Goal: Information Seeking & Learning: Check status

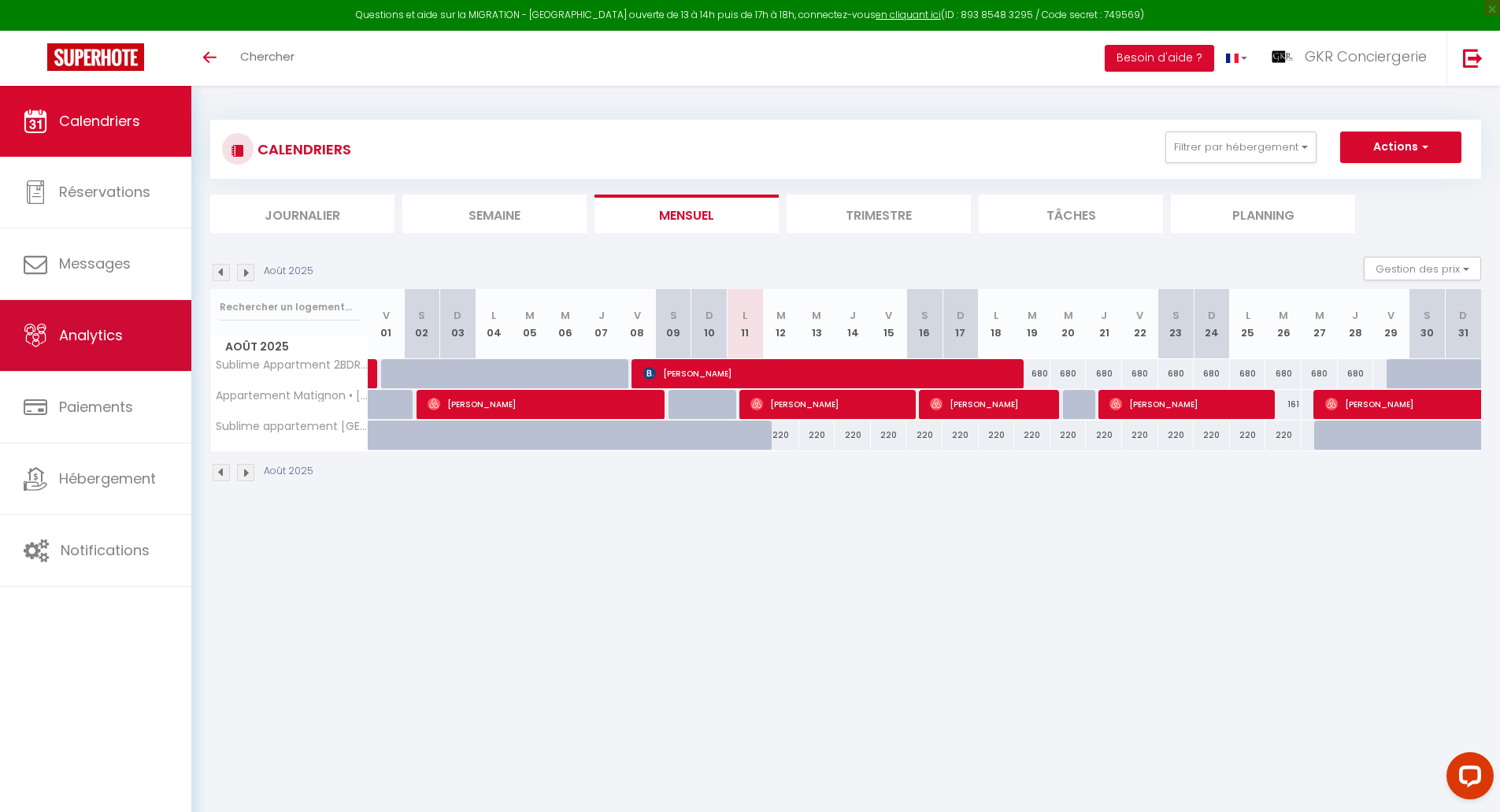
click at [90, 334] on span "Analytics" at bounding box center [91, 335] width 64 height 19
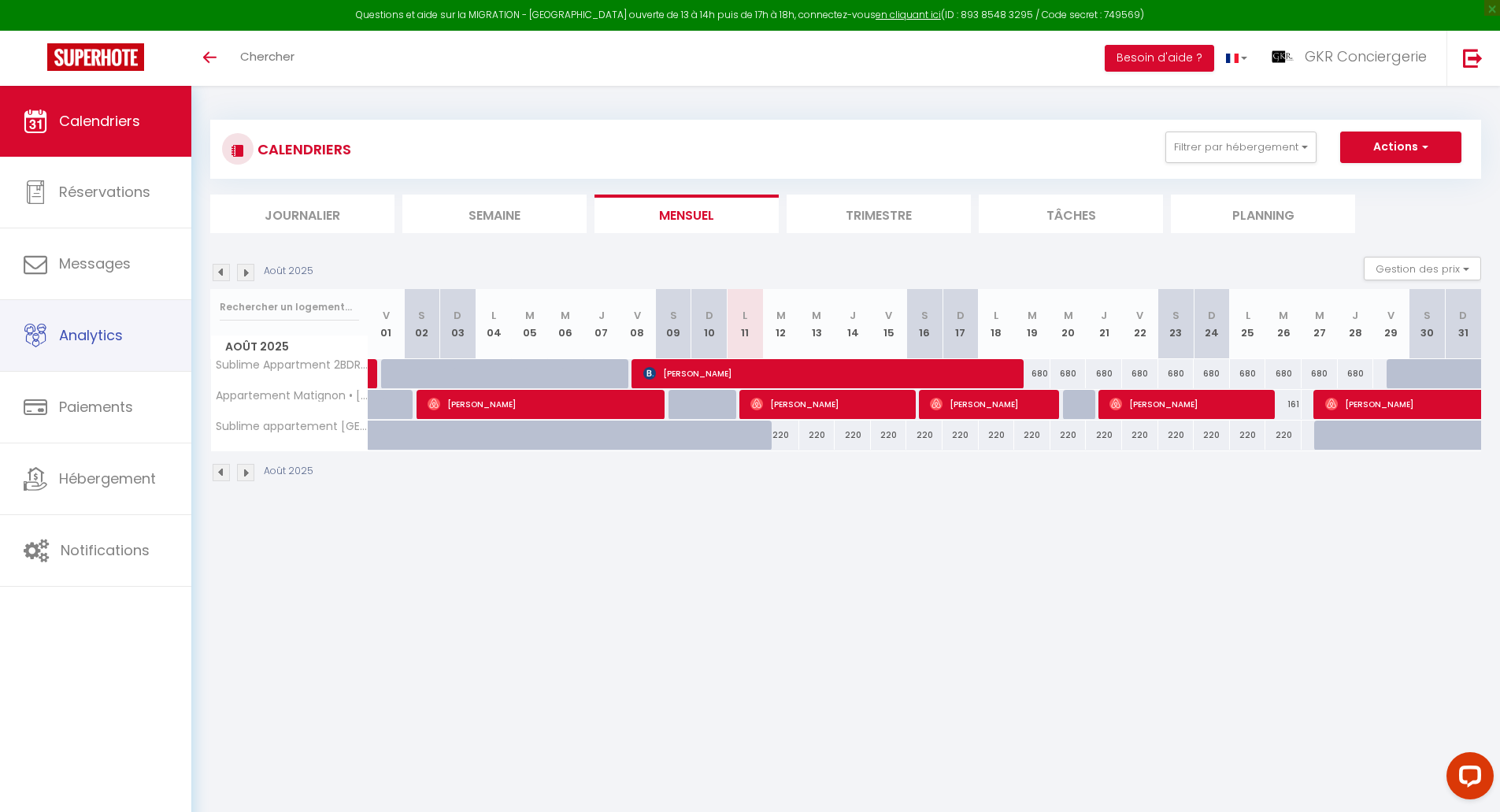
select select "2025"
select select "8"
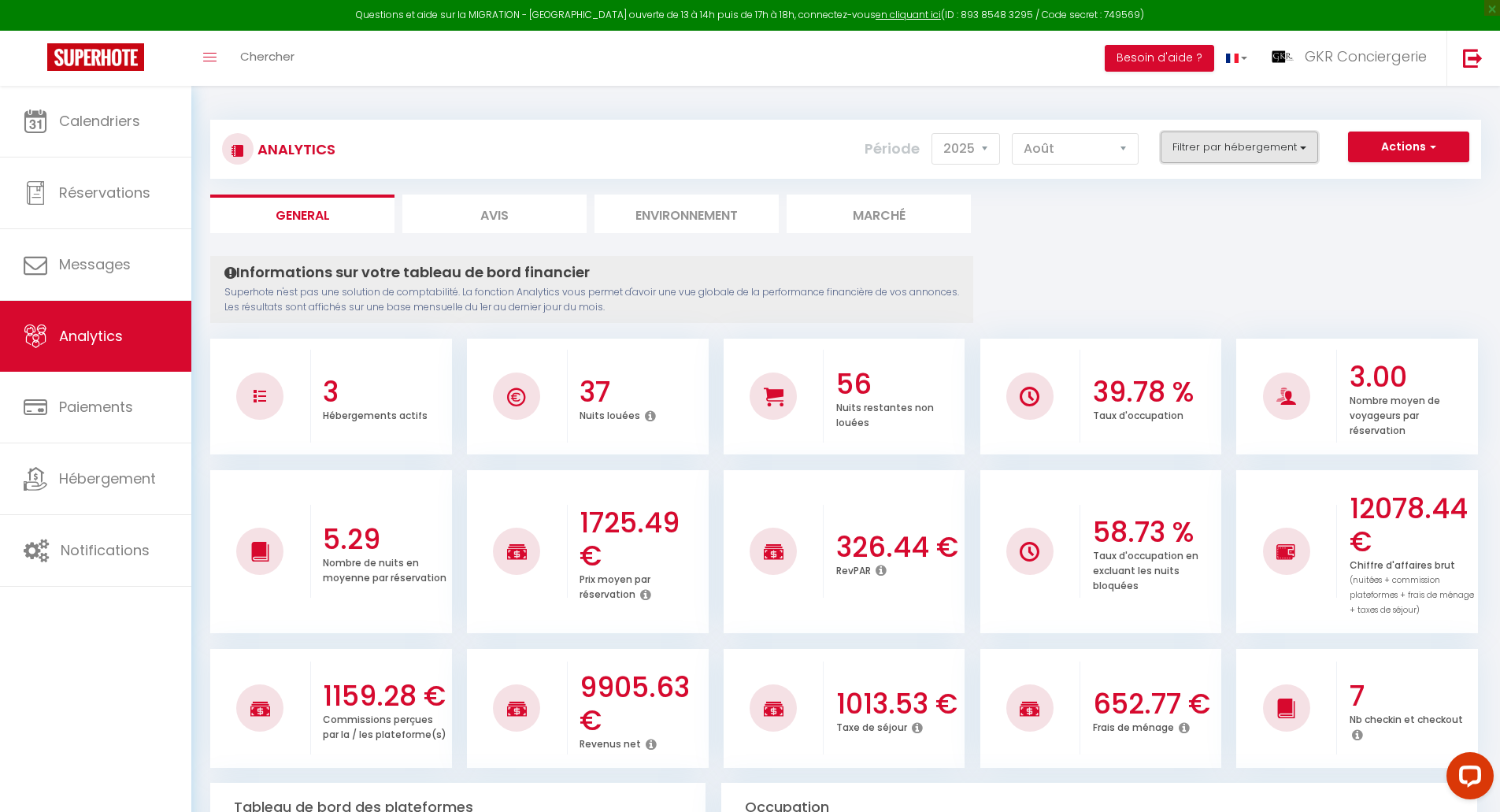
click at [1276, 144] on button "Filtrer par hébergement" at bounding box center [1239, 148] width 157 height 32
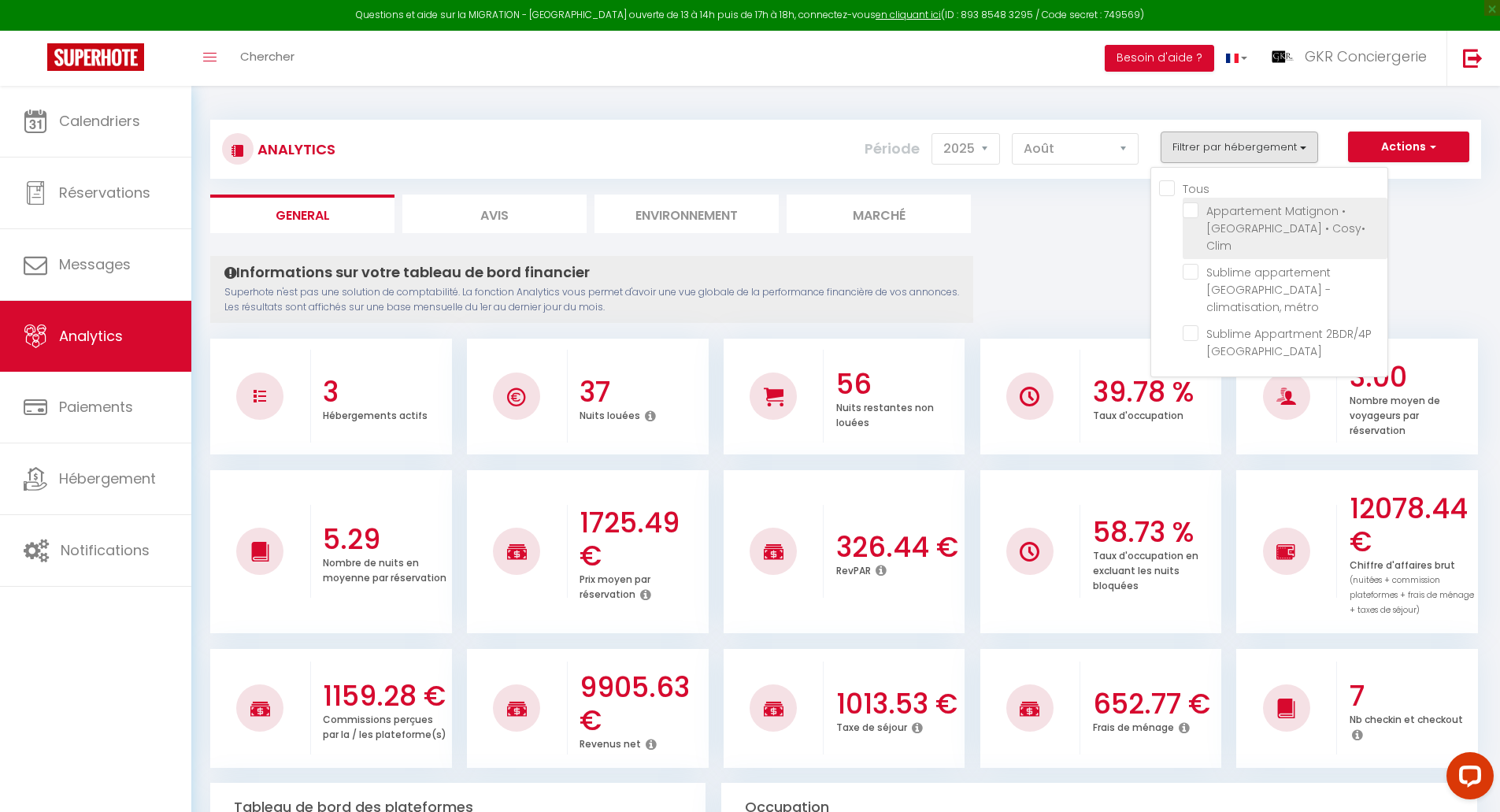
click at [1187, 206] on Clim "checkbox" at bounding box center [1285, 210] width 205 height 16
checkbox Clim "true"
checkbox métro "false"
checkbox Royal "false"
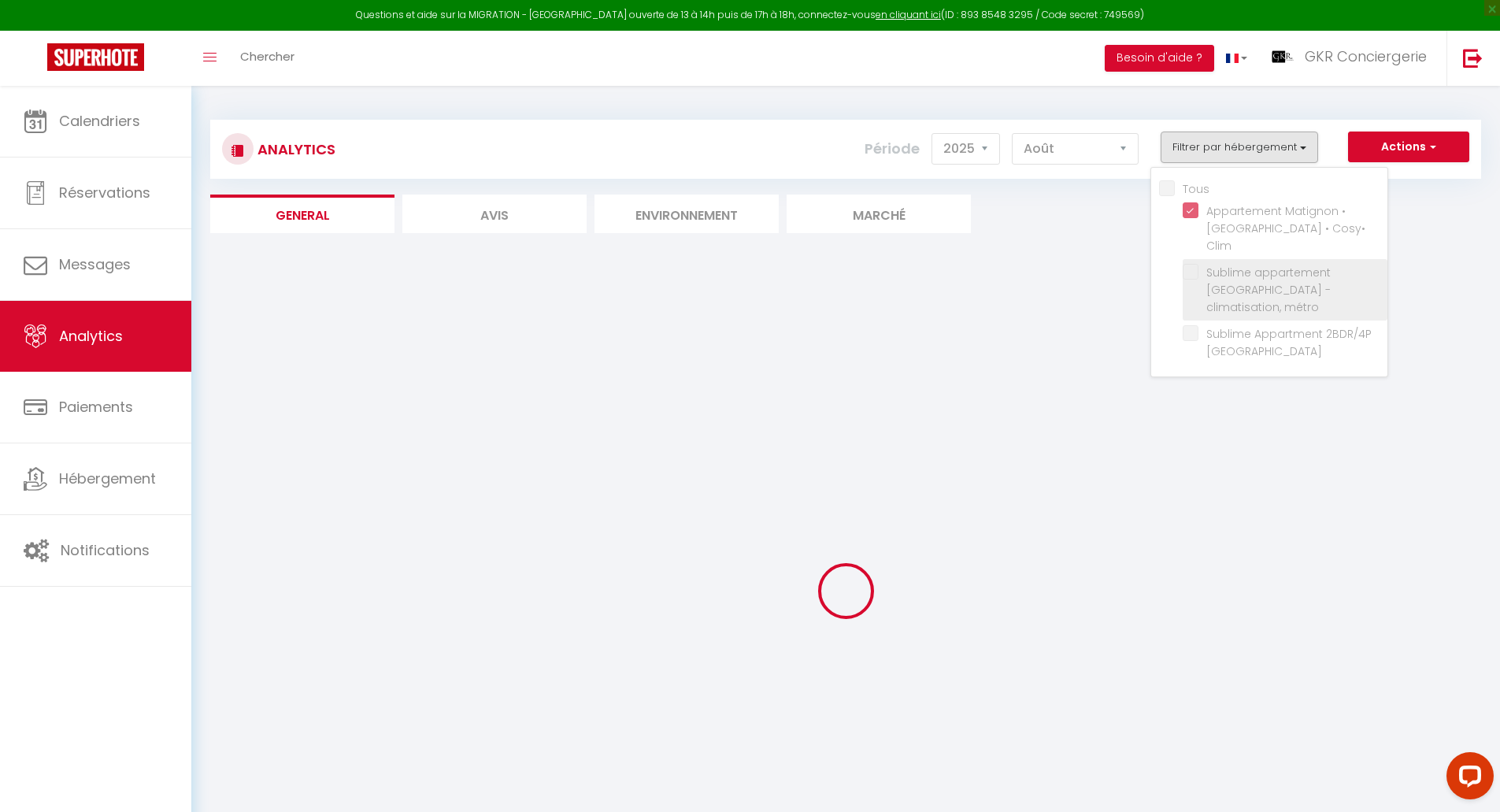
checkbox métro "false"
checkbox Royal "false"
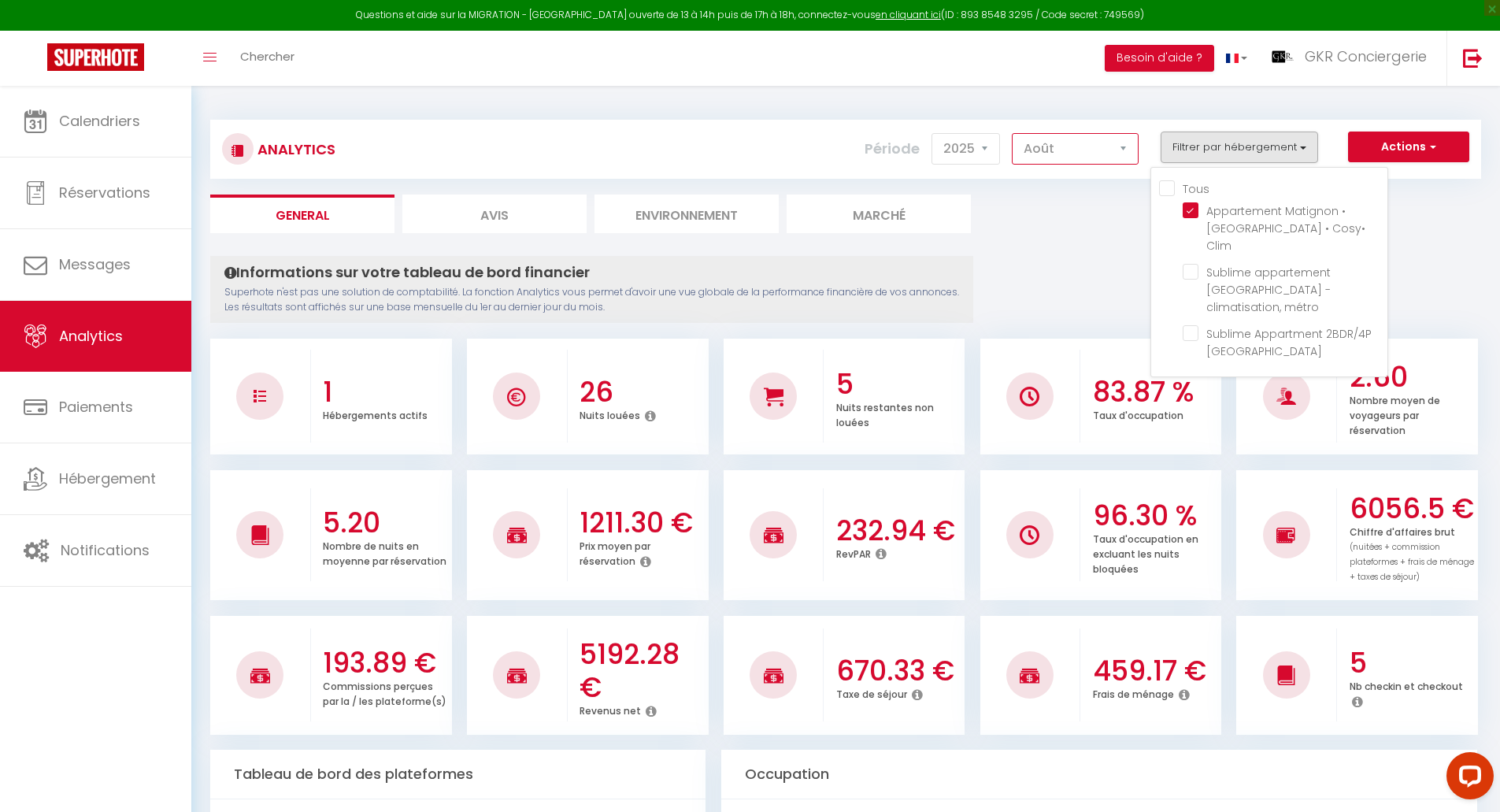
click at [1068, 148] on select "[PERSON_NAME] Mars [PERSON_NAME] Juin Juillet Août Septembre Octobre Novembre D…" at bounding box center [1075, 149] width 126 height 32
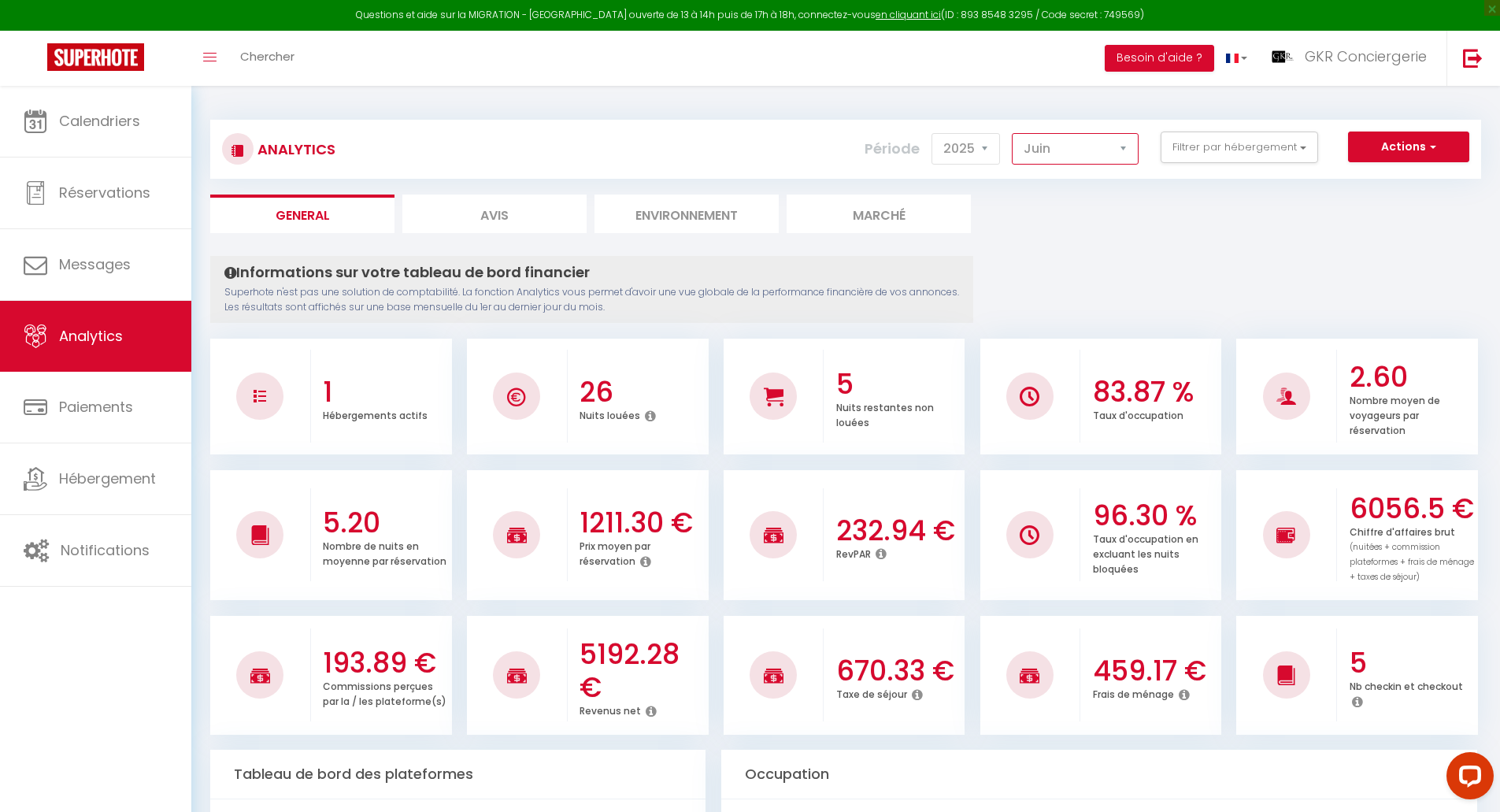
click at [1013, 133] on select "[PERSON_NAME] Mars [PERSON_NAME] Juin Juillet Août Septembre Octobre Novembre D…" at bounding box center [1075, 149] width 126 height 32
click at [1061, 156] on select "[PERSON_NAME] Mars [PERSON_NAME] Juin Juillet Août Septembre Octobre Novembre D…" at bounding box center [1075, 149] width 126 height 32
click at [1013, 133] on select "[PERSON_NAME] Mars [PERSON_NAME] Juin Juillet Août Septembre Octobre Novembre D…" at bounding box center [1075, 149] width 126 height 32
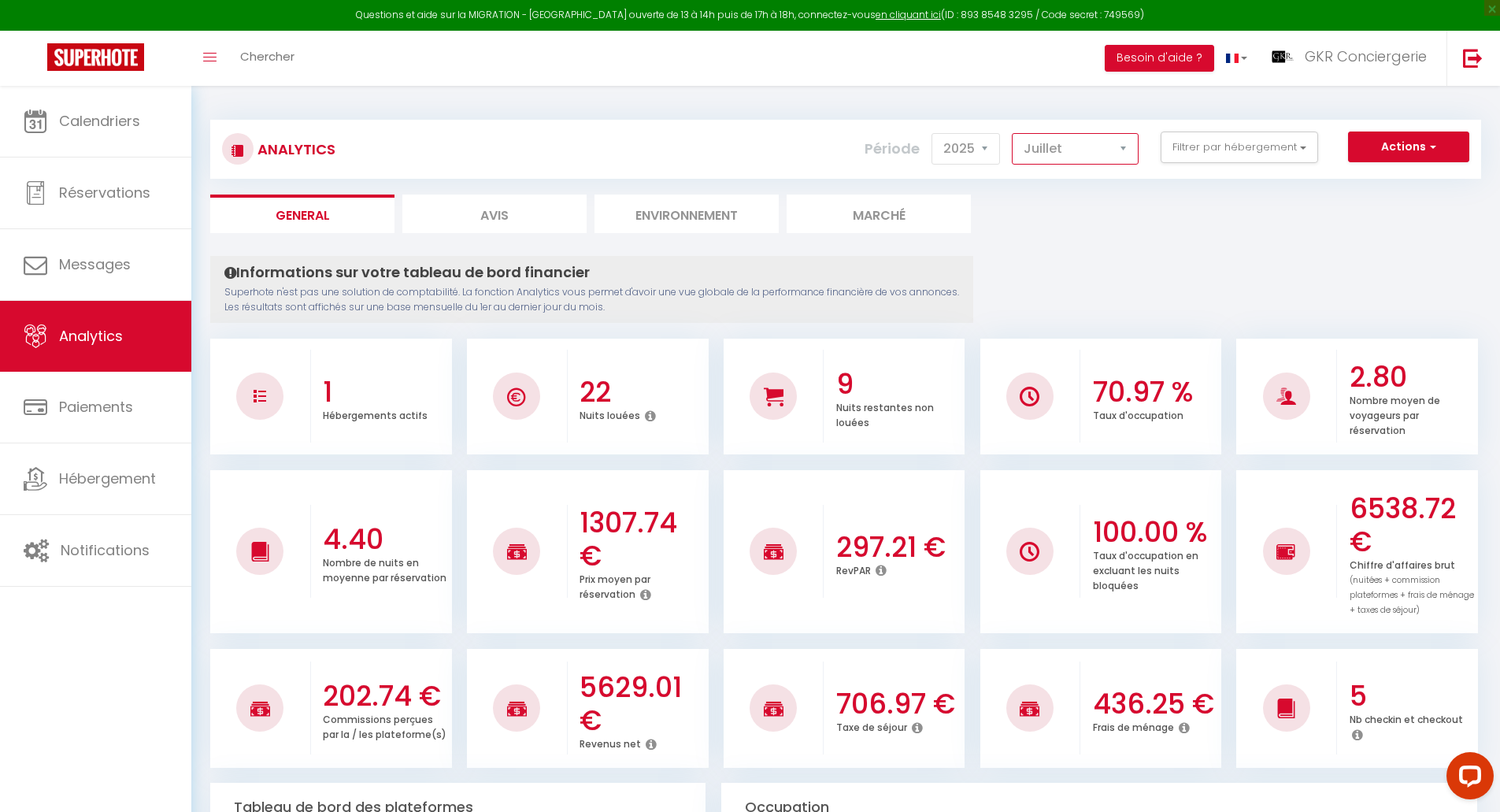
drag, startPoint x: 1063, startPoint y: 153, endPoint x: 1063, endPoint y: 163, distance: 10.0
click at [1063, 153] on select "[PERSON_NAME] Mars [PERSON_NAME] Juin Juillet Août Septembre Octobre Novembre D…" at bounding box center [1075, 149] width 126 height 32
click at [1013, 133] on select "[PERSON_NAME] Mars [PERSON_NAME] Juin Juillet Août Septembre Octobre Novembre D…" at bounding box center [1075, 149] width 126 height 32
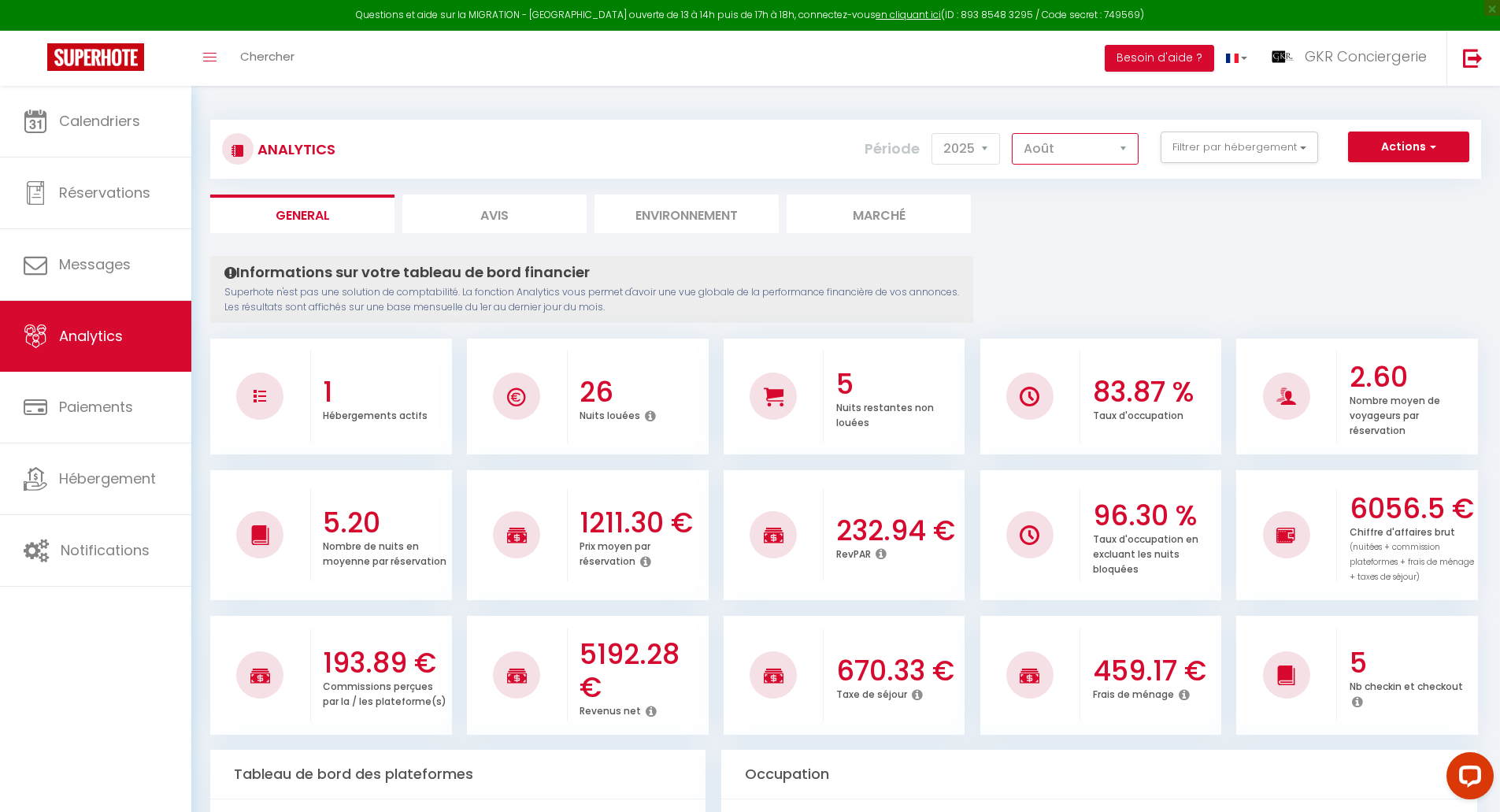
click at [1050, 146] on select "[PERSON_NAME] Mars [PERSON_NAME] Juin Juillet Août Septembre Octobre Novembre D…" at bounding box center [1075, 149] width 126 height 32
select select "12"
click at [1013, 133] on select "[PERSON_NAME] Mars [PERSON_NAME] Juin Juillet Août Septembre Octobre Novembre D…" at bounding box center [1075, 149] width 126 height 32
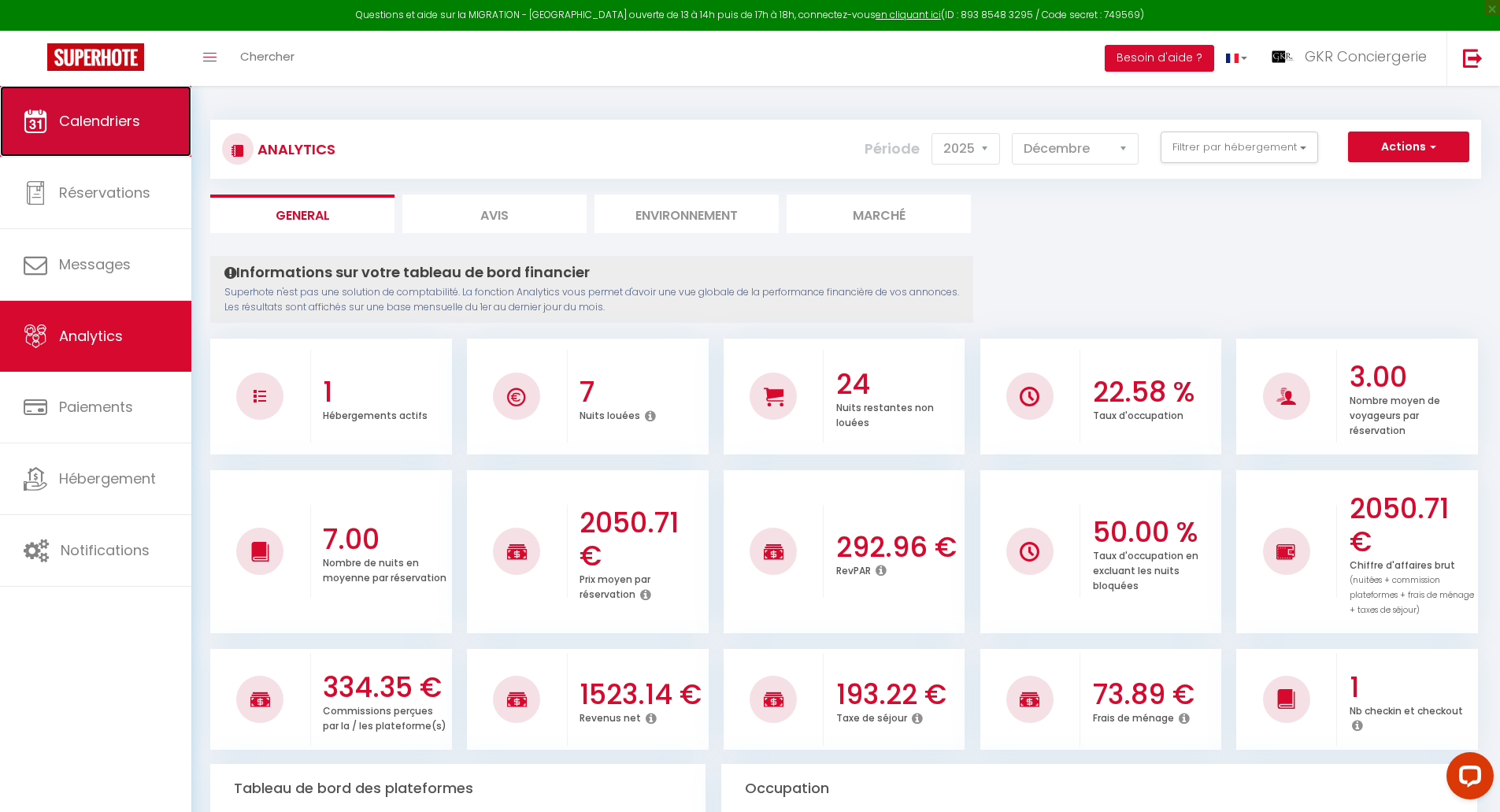
click at [118, 125] on span "Calendriers" at bounding box center [100, 121] width 81 height 19
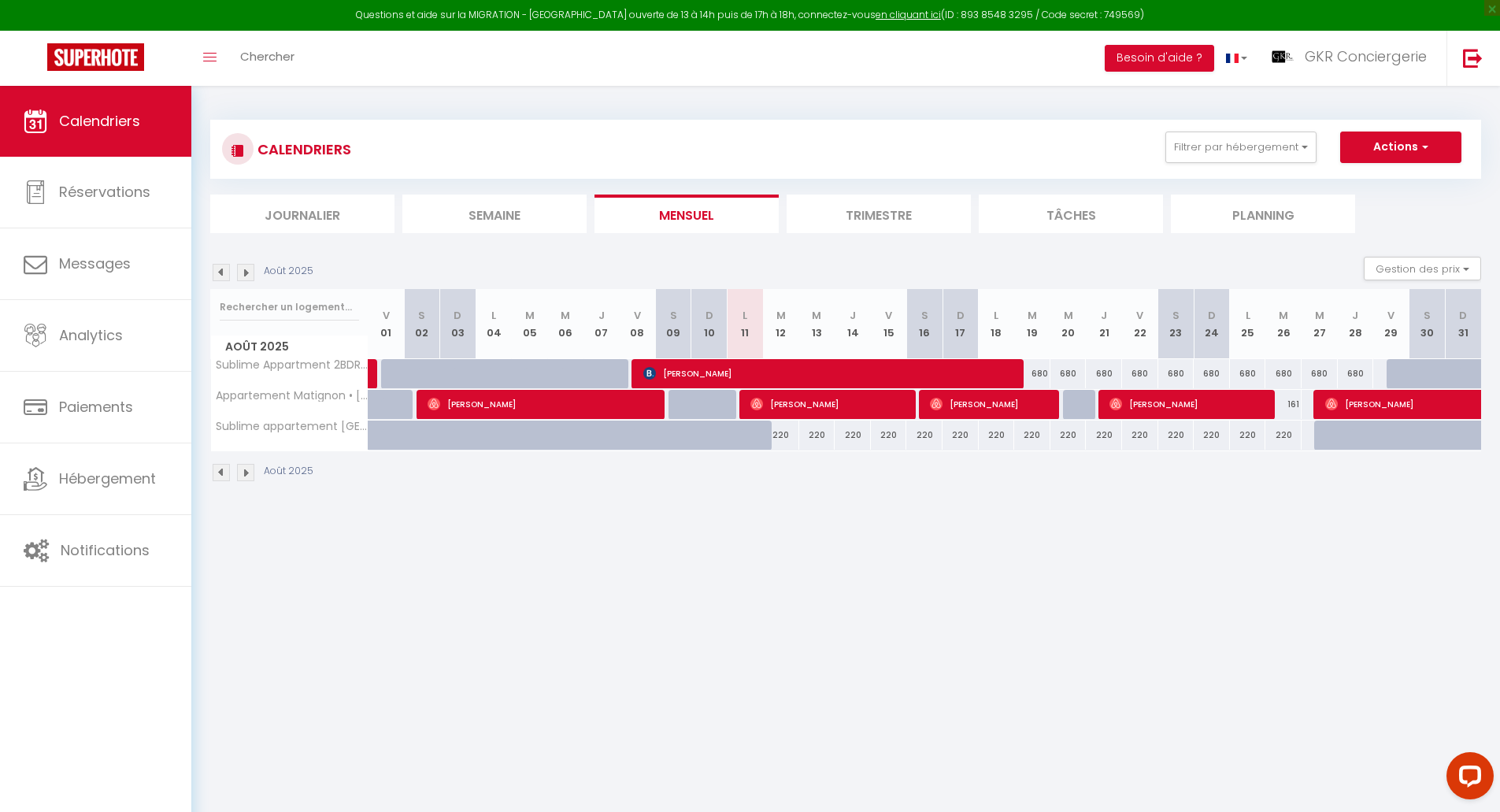
click at [247, 271] on img at bounding box center [246, 273] width 18 height 18
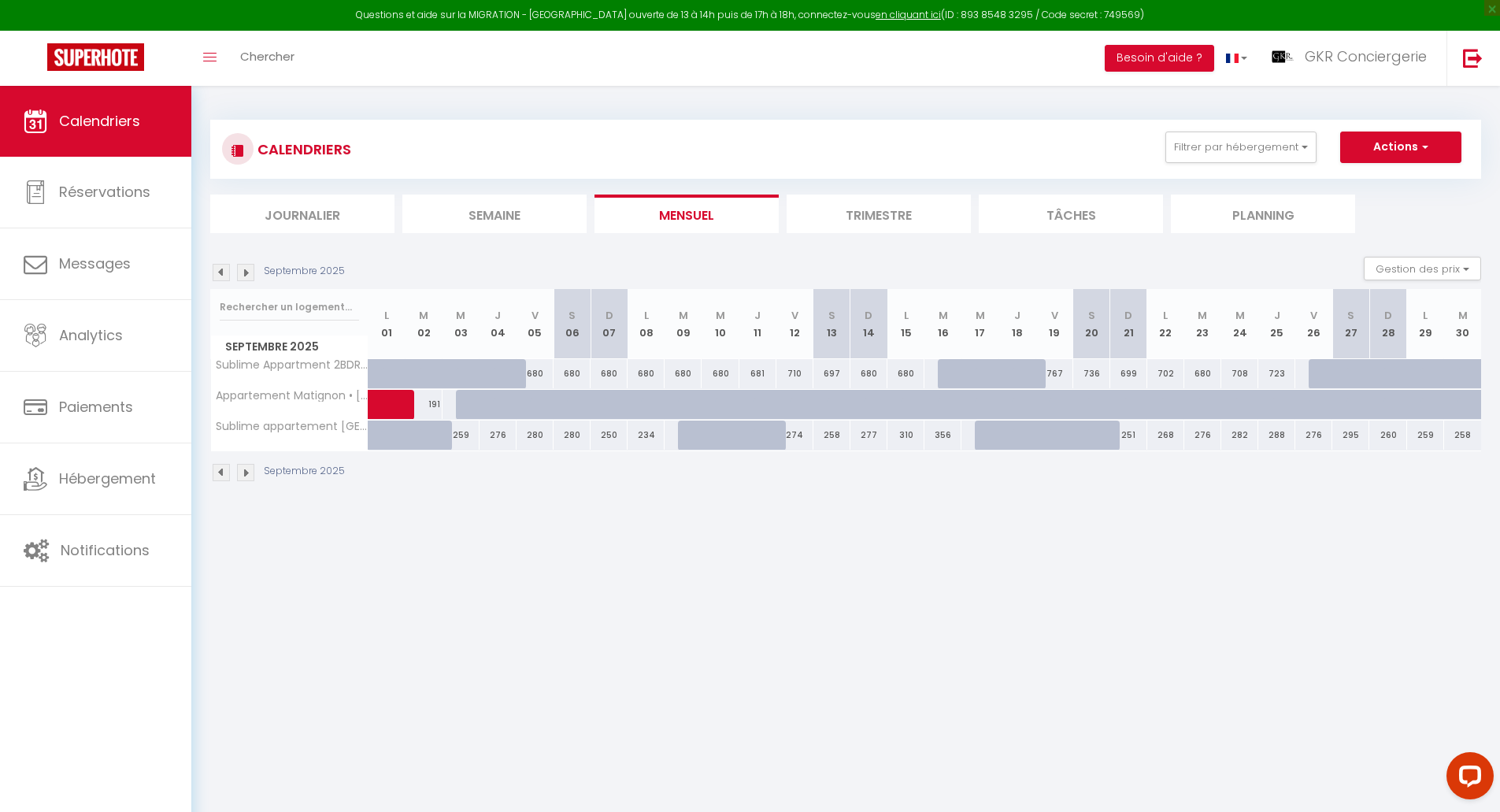
click at [247, 271] on img at bounding box center [246, 273] width 18 height 18
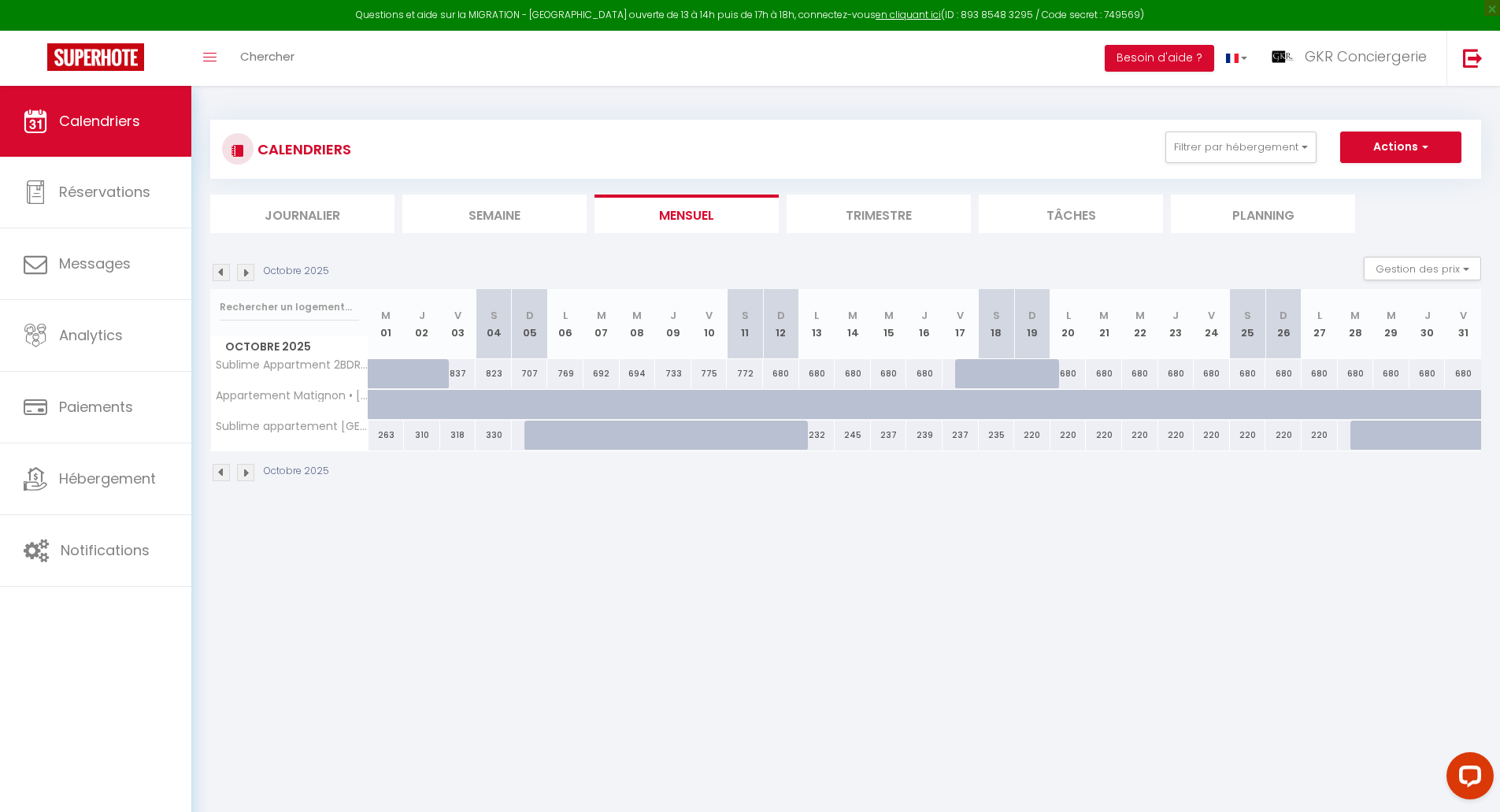
click at [247, 271] on img at bounding box center [246, 273] width 18 height 18
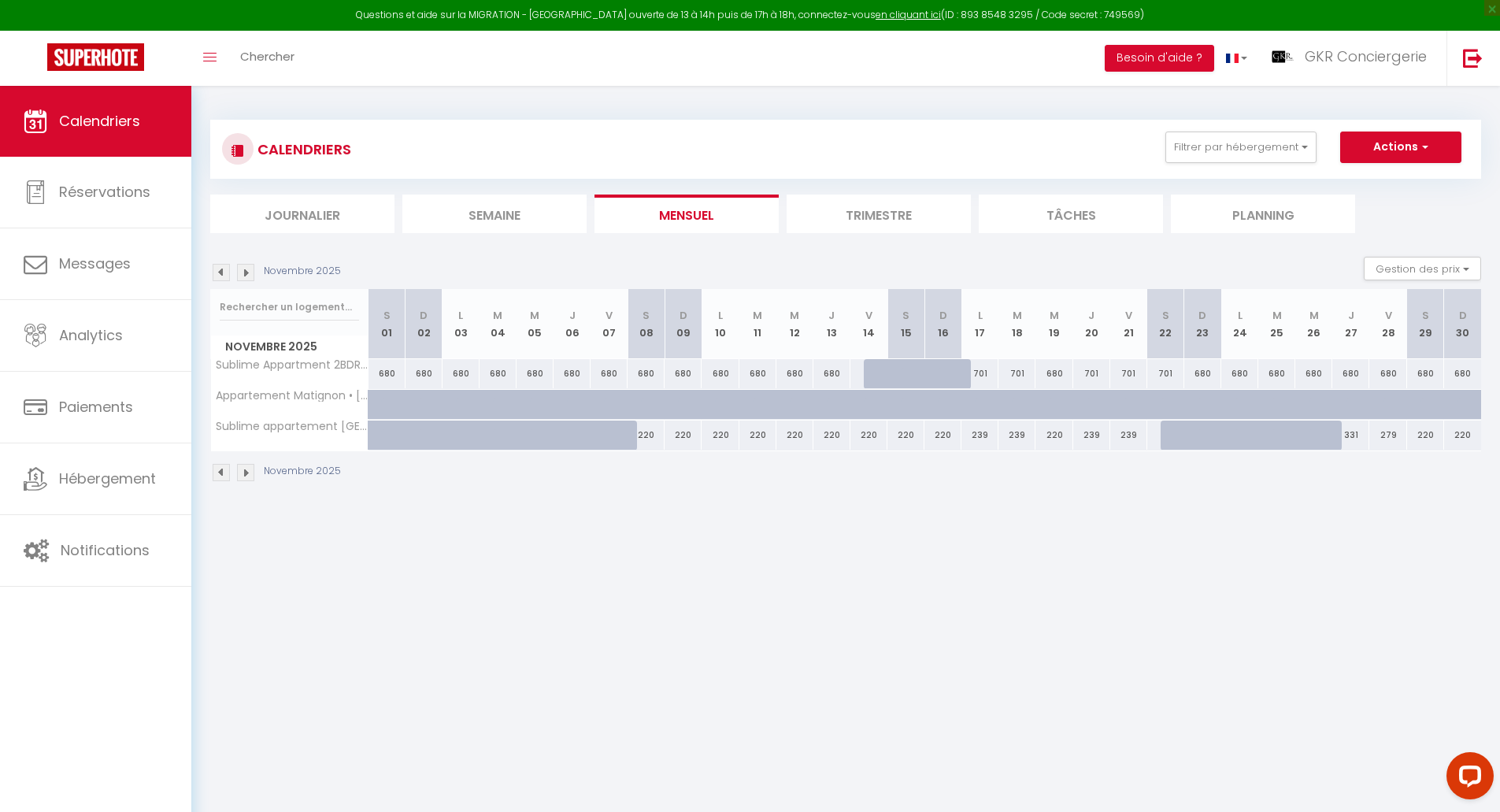
click at [247, 271] on img at bounding box center [246, 273] width 18 height 18
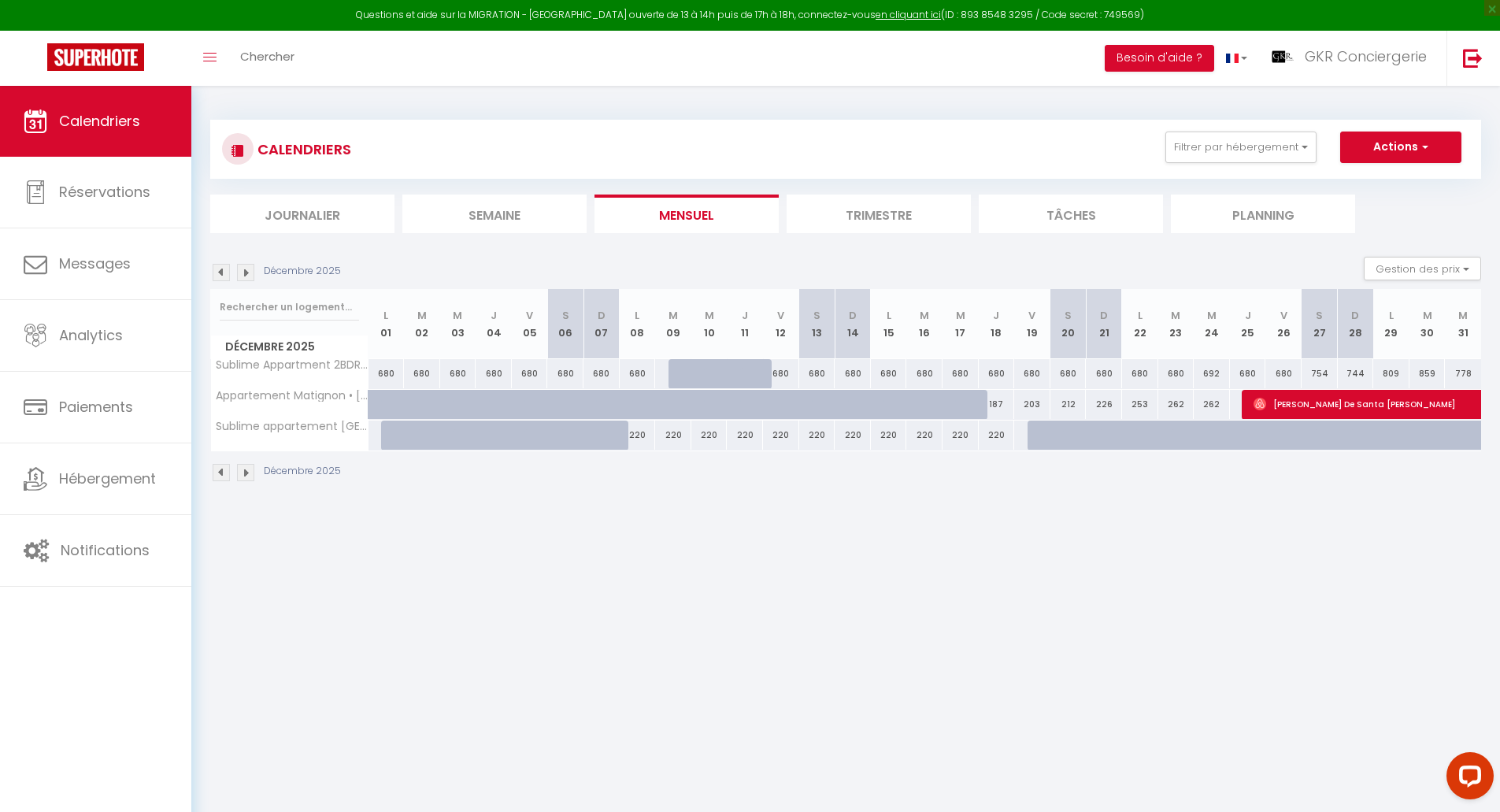
click at [250, 273] on img at bounding box center [246, 273] width 18 height 18
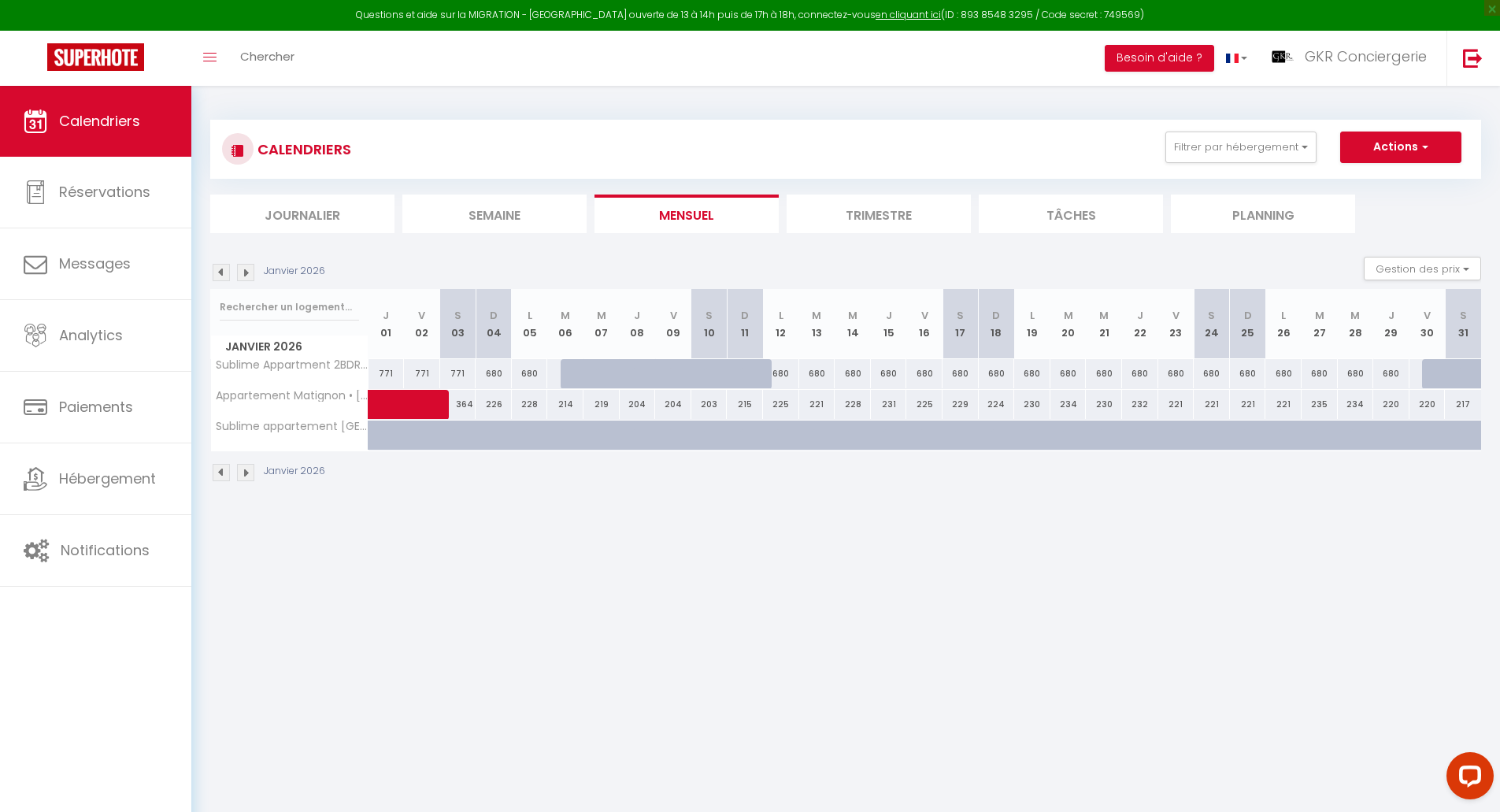
click at [247, 274] on img at bounding box center [246, 273] width 18 height 18
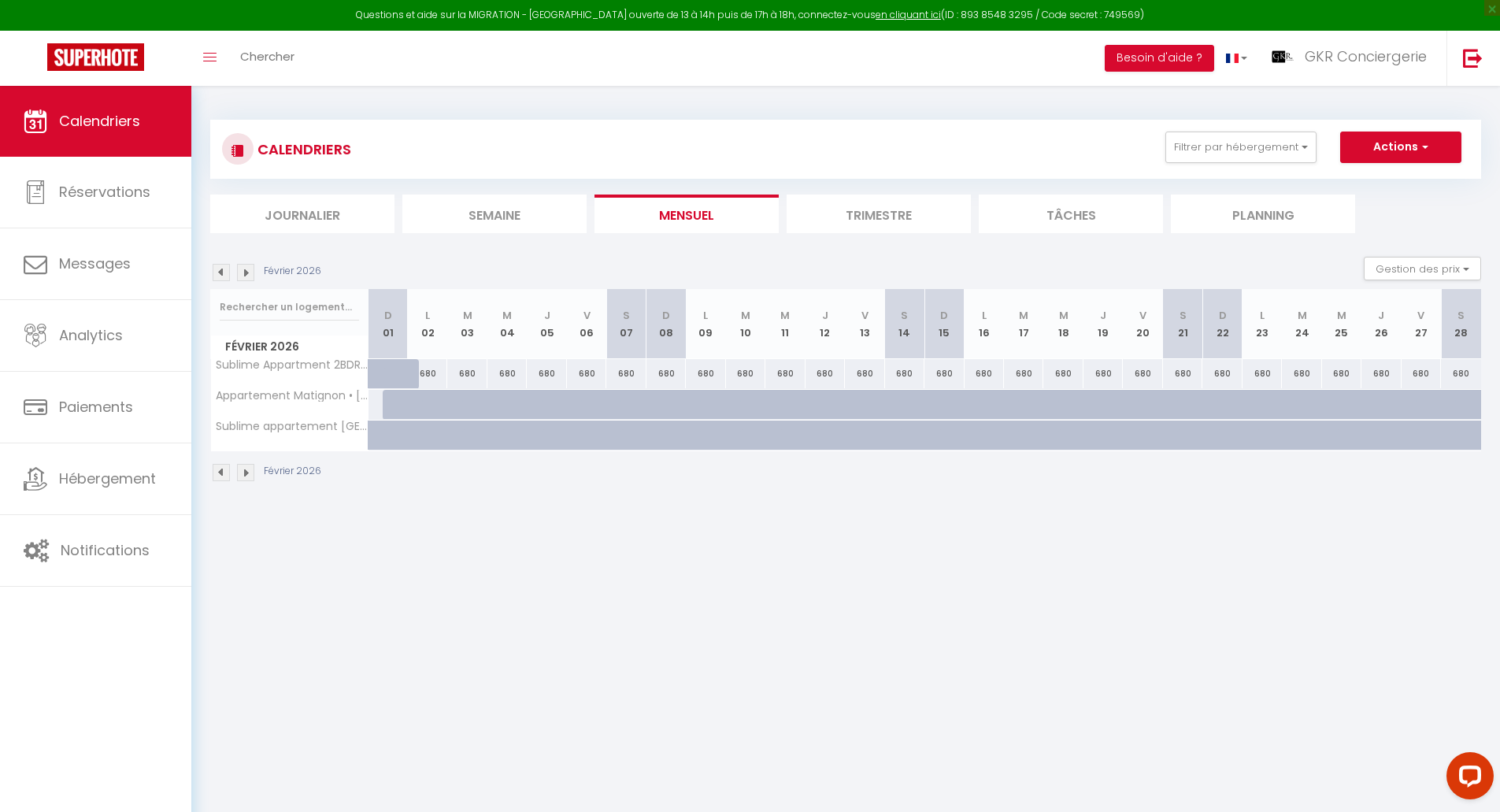
click at [217, 272] on img at bounding box center [222, 273] width 18 height 18
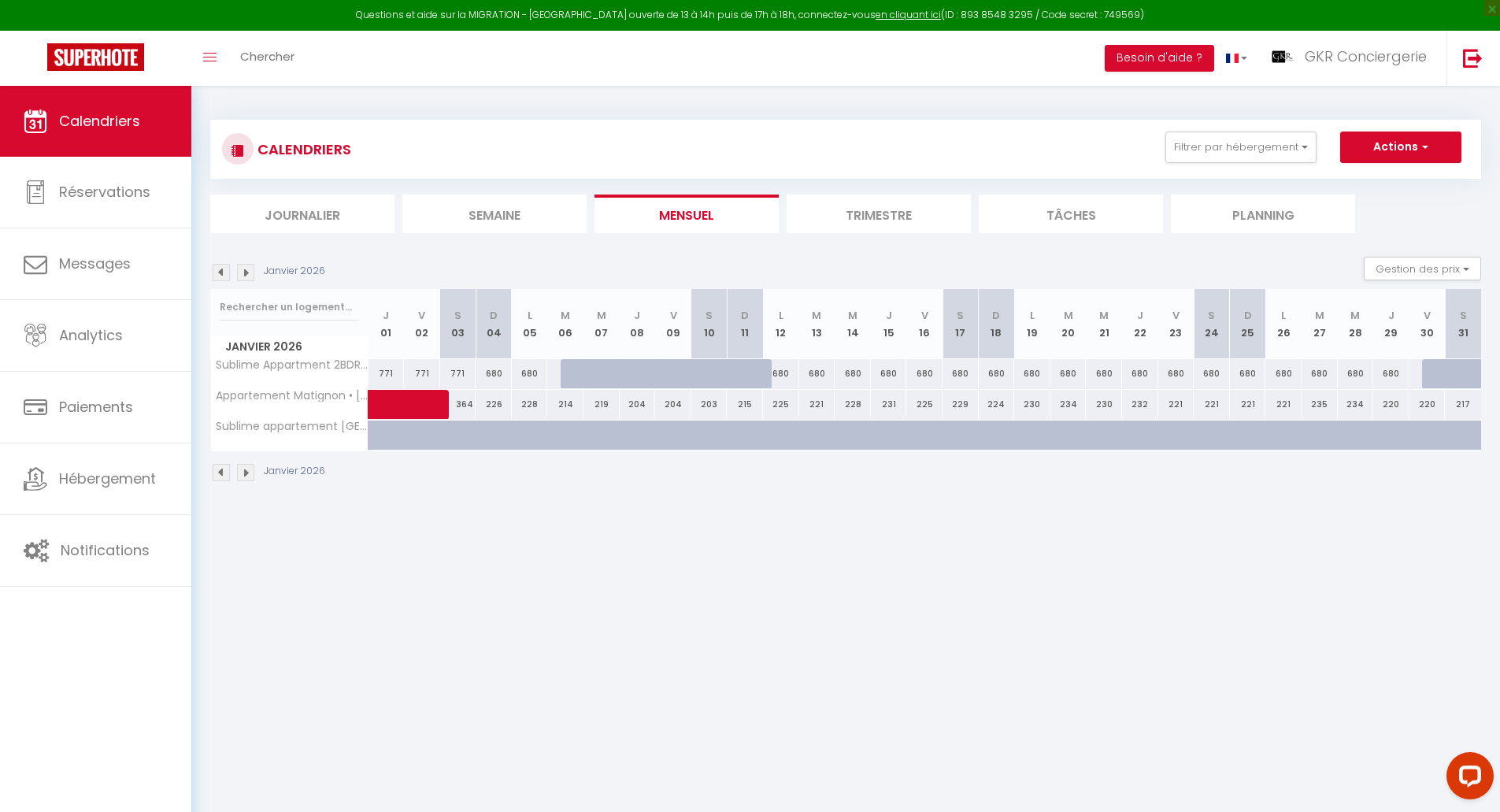
click at [220, 274] on img at bounding box center [222, 273] width 18 height 18
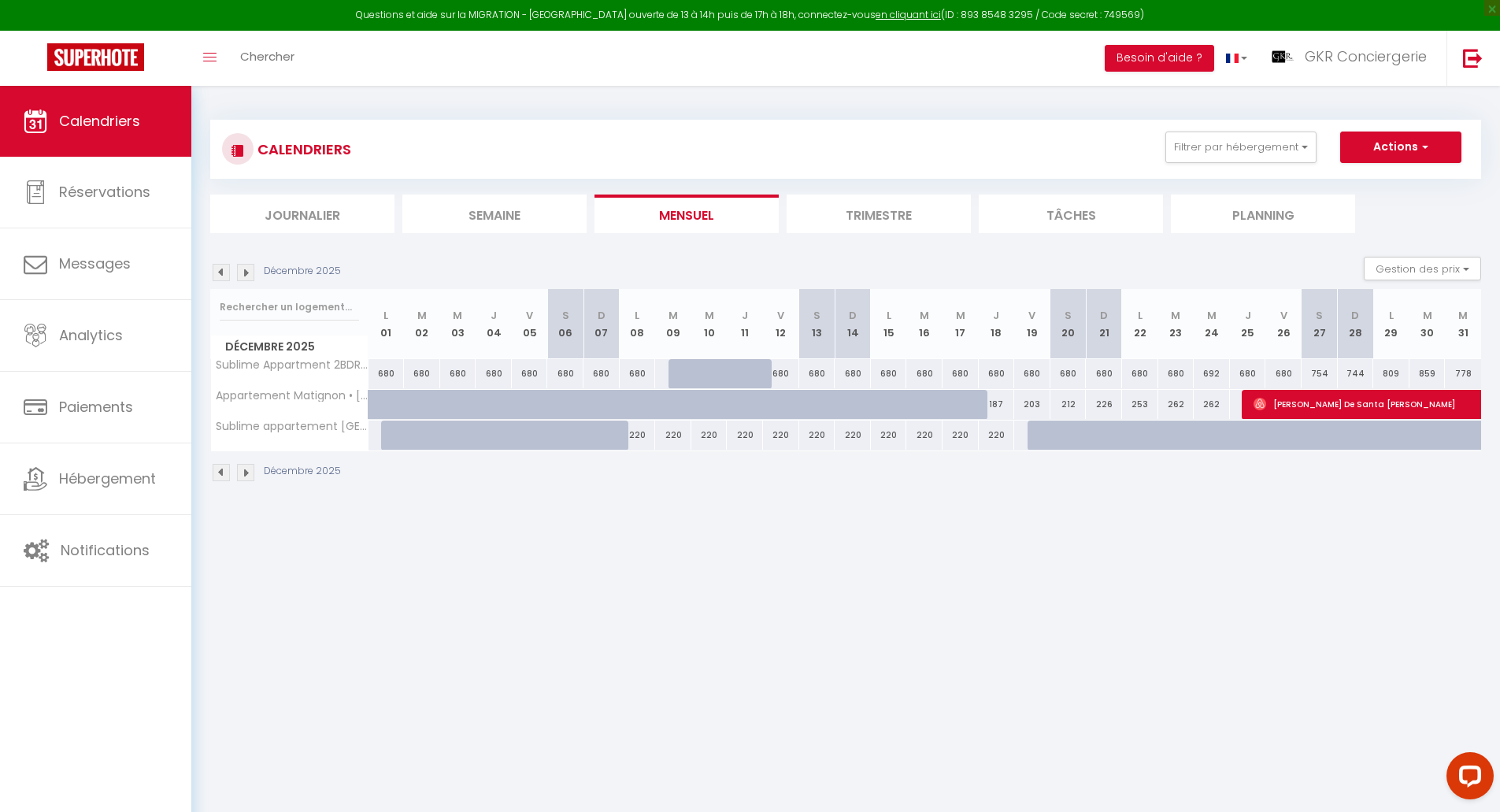
click at [219, 271] on img at bounding box center [222, 273] width 18 height 18
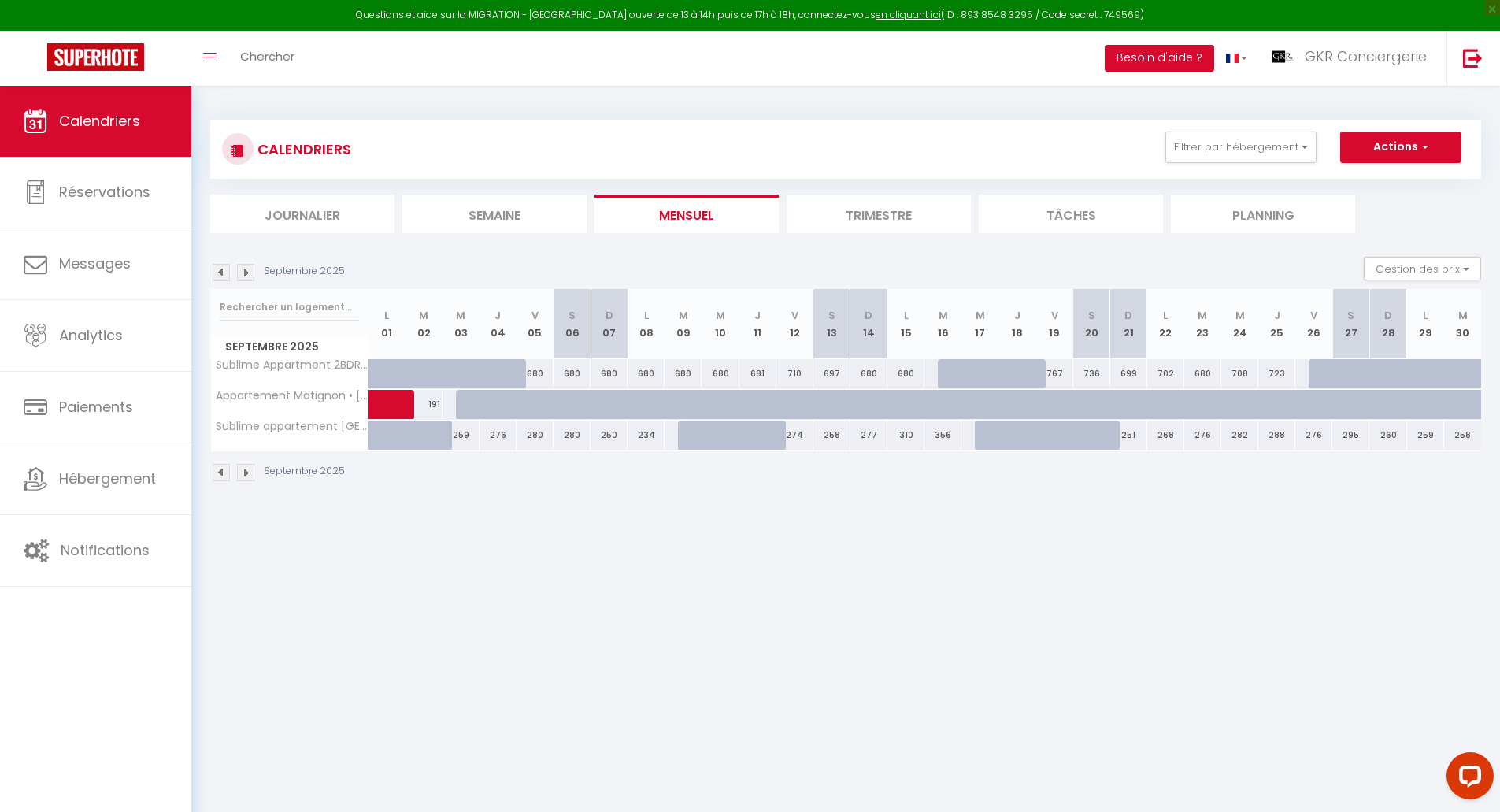
click at [220, 272] on img at bounding box center [222, 273] width 18 height 18
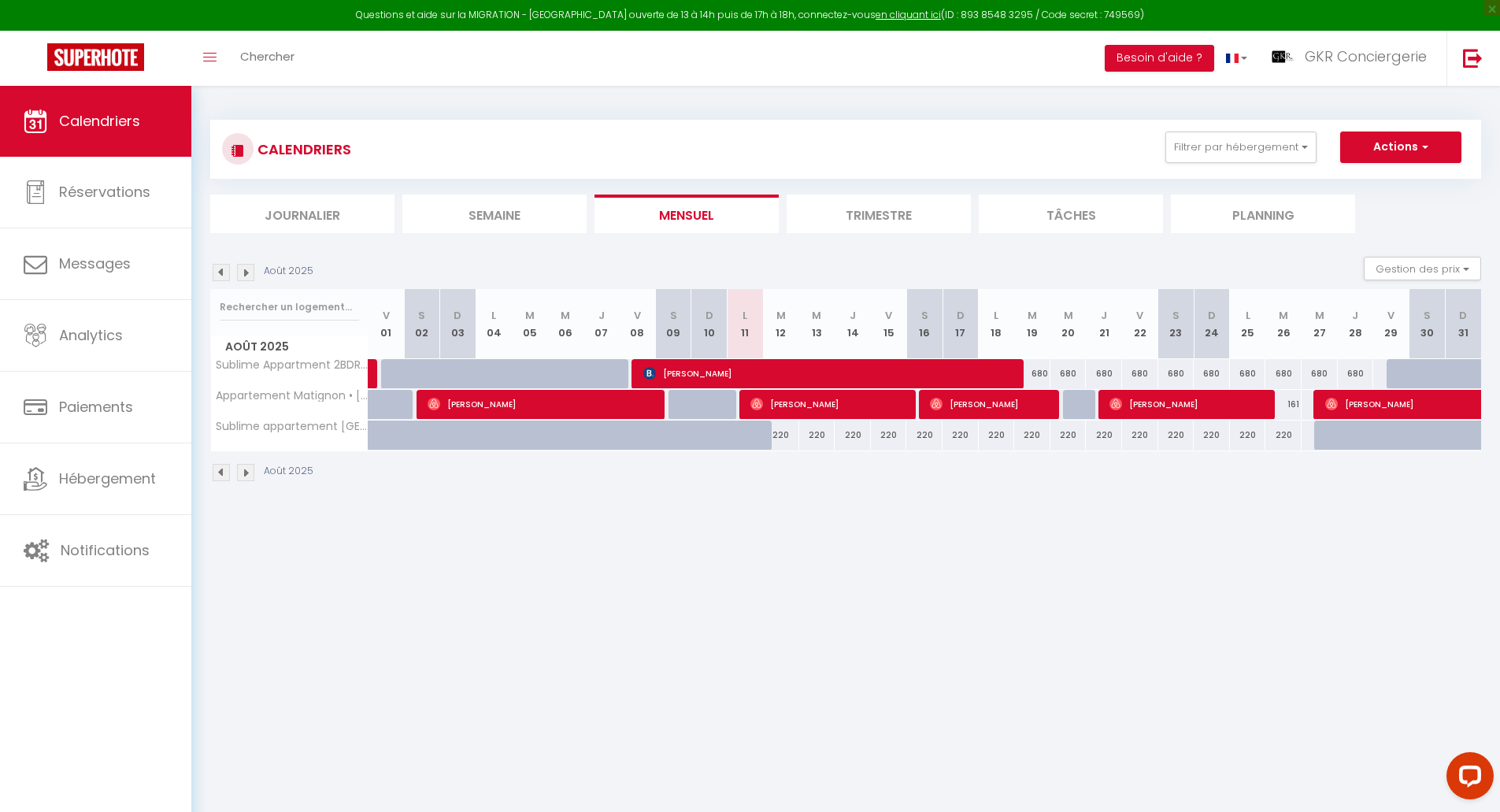
click at [839, 522] on body "Questions et aide sur la MIGRATION - [GEOGRAPHIC_DATA] ouverte de 13 à 14h puis…" at bounding box center [750, 491] width 1500 height 812
